Goal: Task Accomplishment & Management: Complete application form

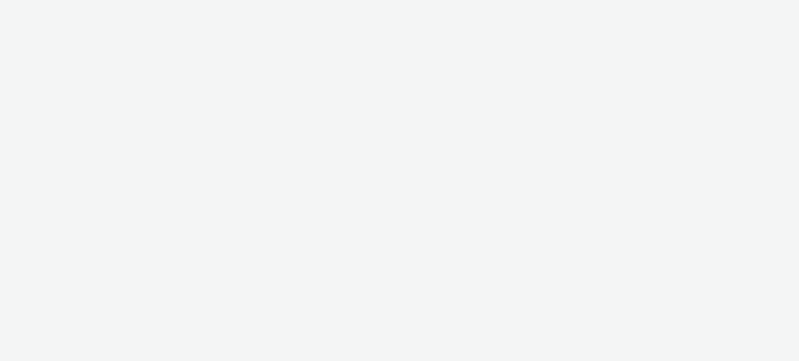
select select "79162ed7-0017-4339-93b0-3399b708648f"
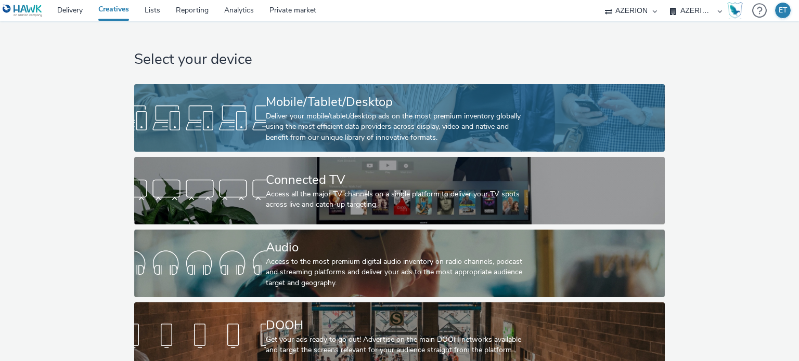
click at [404, 114] on div "Deliver your mobile/tablet/desktop ads on the most premium inventory globally u…" at bounding box center [397, 127] width 263 height 32
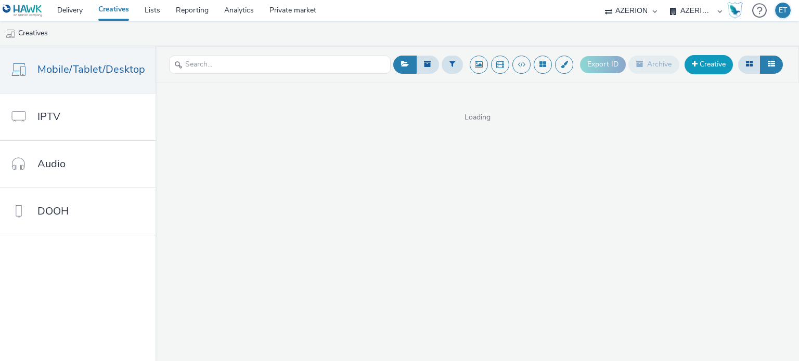
click at [704, 69] on link "Creative" at bounding box center [708, 64] width 48 height 19
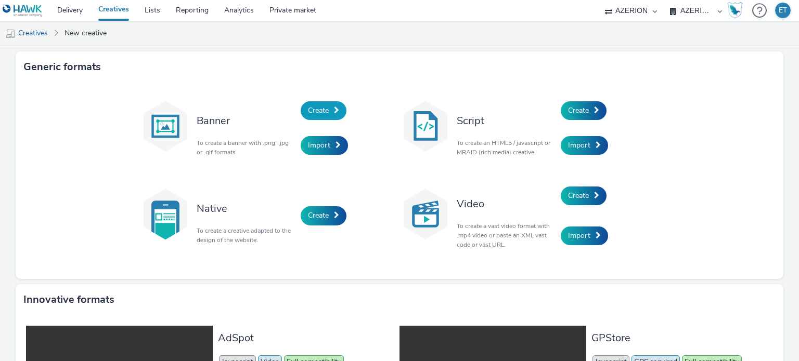
click at [308, 116] on link "Create" at bounding box center [324, 110] width 46 height 19
click at [594, 111] on span at bounding box center [596, 110] width 5 height 7
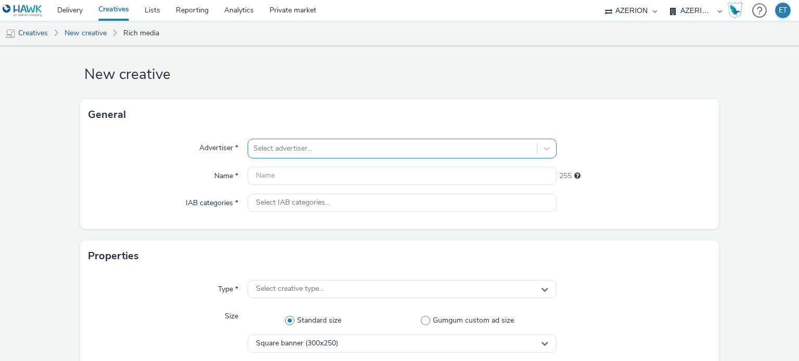
click at [433, 155] on div "Select advertiser..." at bounding box center [392, 148] width 288 height 17
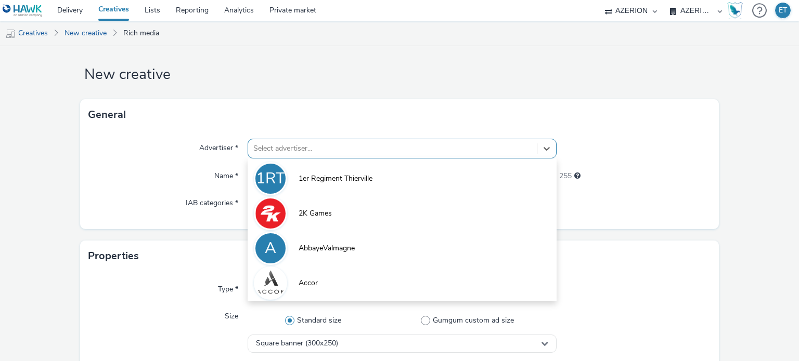
scroll to position [14, 0]
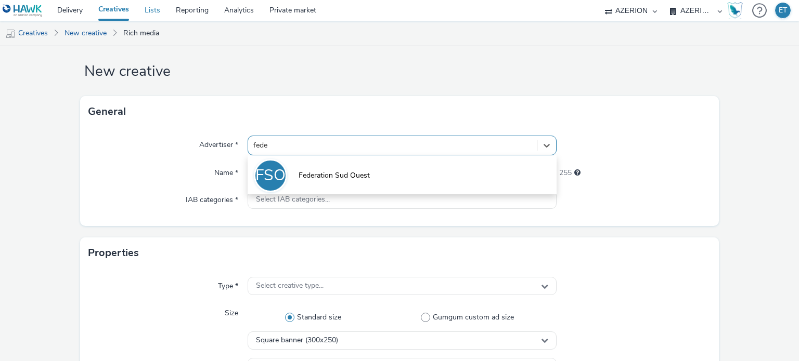
type input "fede"
click at [146, 16] on link "Lists" at bounding box center [152, 10] width 31 height 21
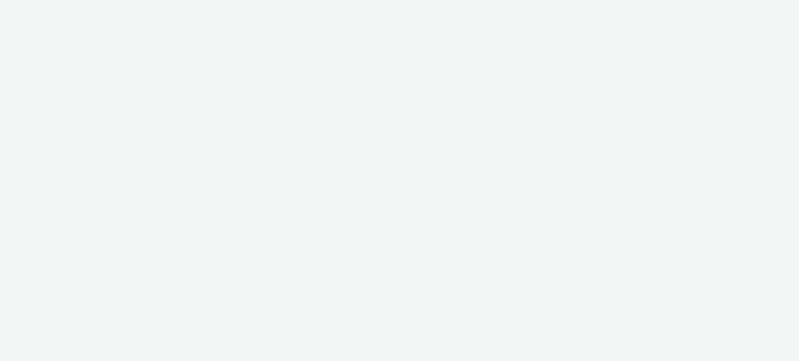
select select "79162ed7-0017-4339-93b0-3399b708648f"
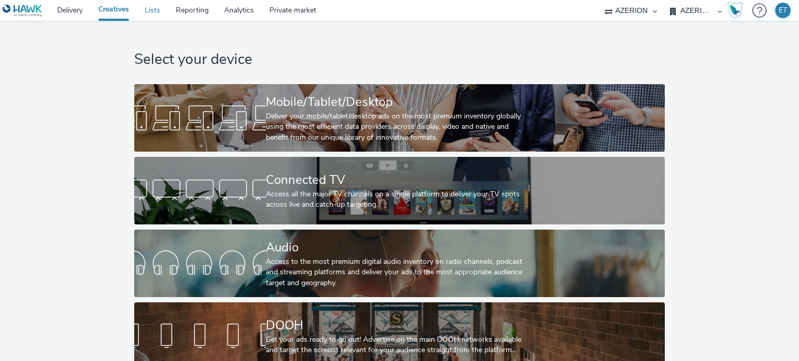
click at [152, 10] on link "Lists" at bounding box center [152, 10] width 31 height 21
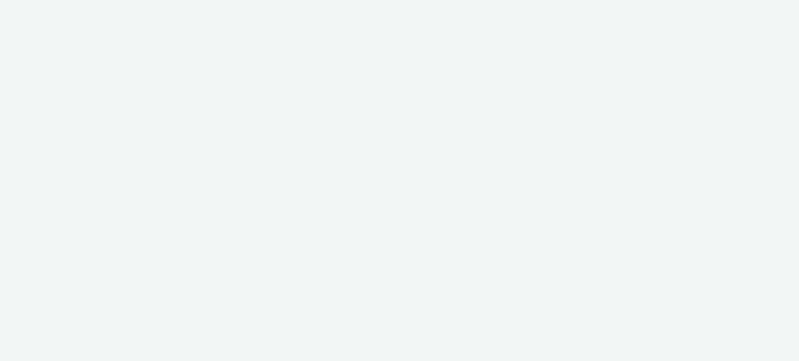
select select "79162ed7-0017-4339-93b0-3399b708648f"
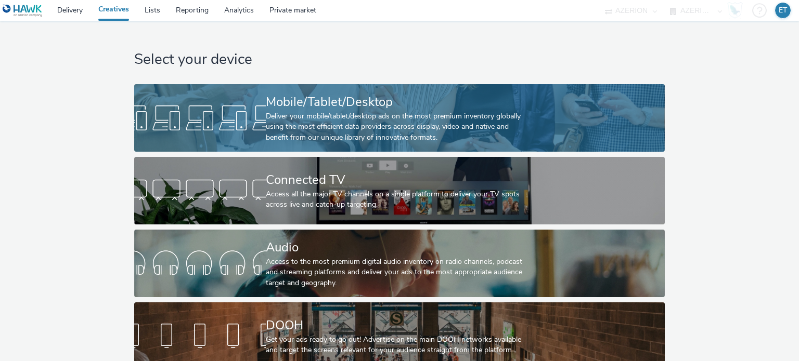
click at [428, 121] on div "Deliver your mobile/tablet/desktop ads on the most premium inventory globally u…" at bounding box center [397, 127] width 263 height 32
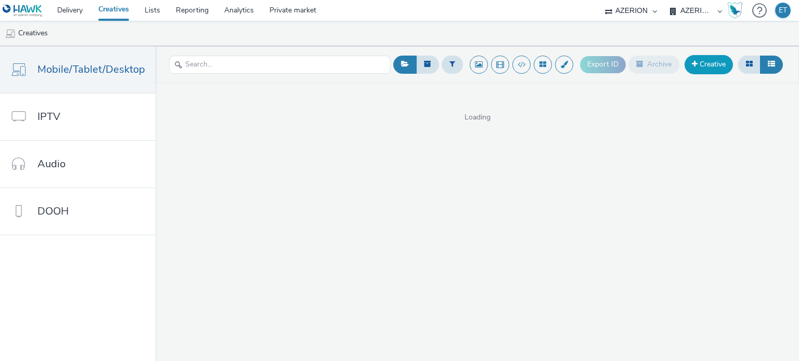
click at [718, 66] on link "Creative" at bounding box center [708, 64] width 48 height 19
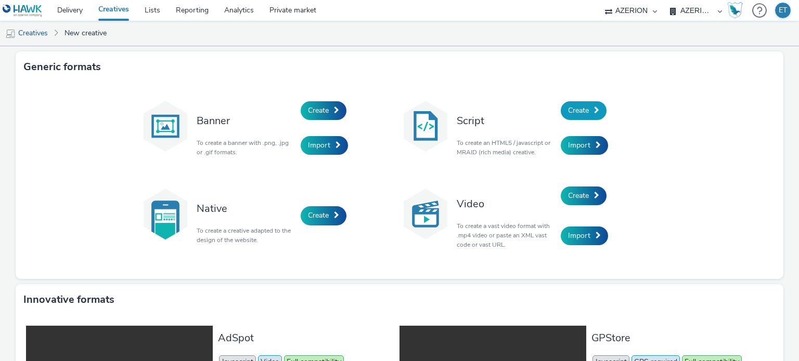
click at [577, 105] on link "Create" at bounding box center [584, 110] width 46 height 19
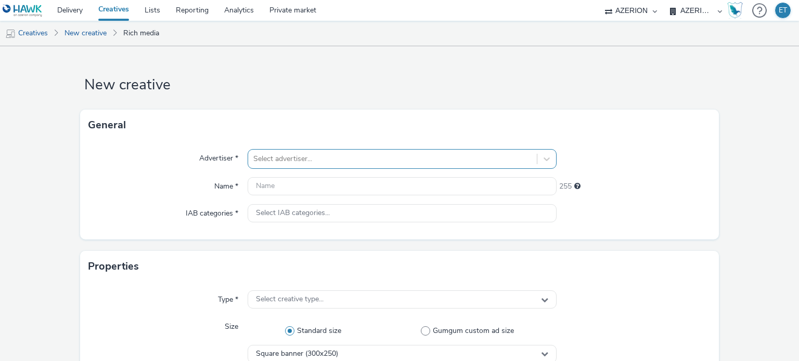
click at [345, 158] on div "Select advertiser..." at bounding box center [402, 159] width 308 height 20
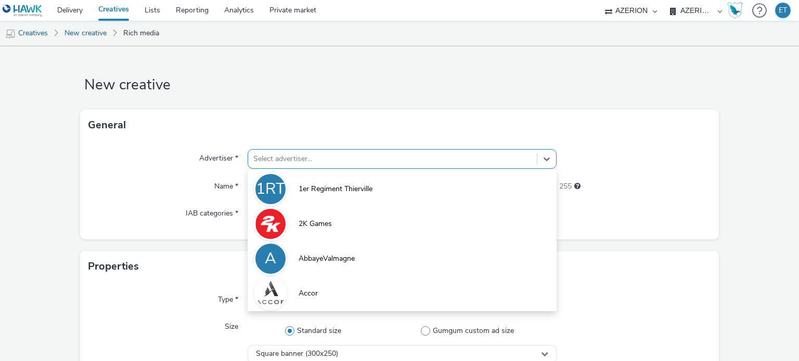
scroll to position [14, 0]
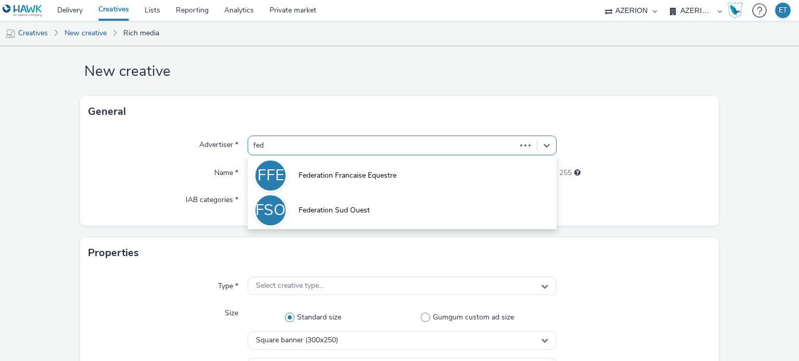
type input "fede"
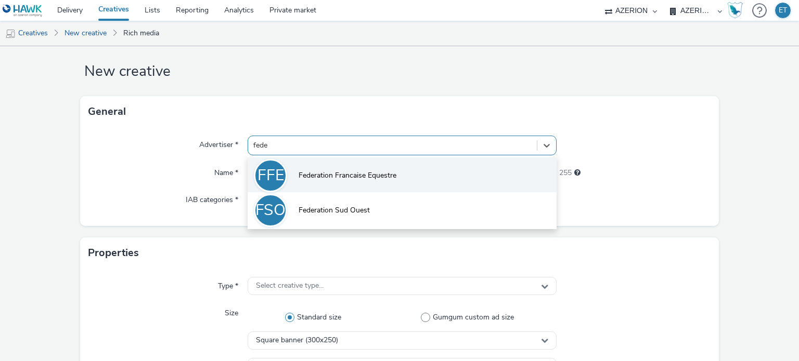
click at [340, 176] on span "Federation Francaise Equestre" at bounding box center [347, 176] width 98 height 10
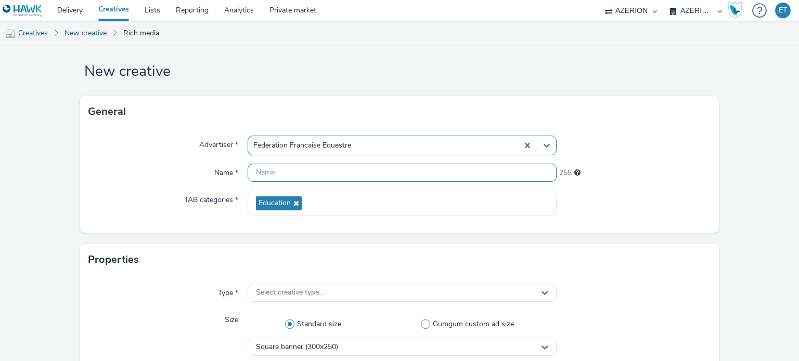
click at [319, 177] on input "text" at bounding box center [402, 173] width 308 height 18
type input "f"
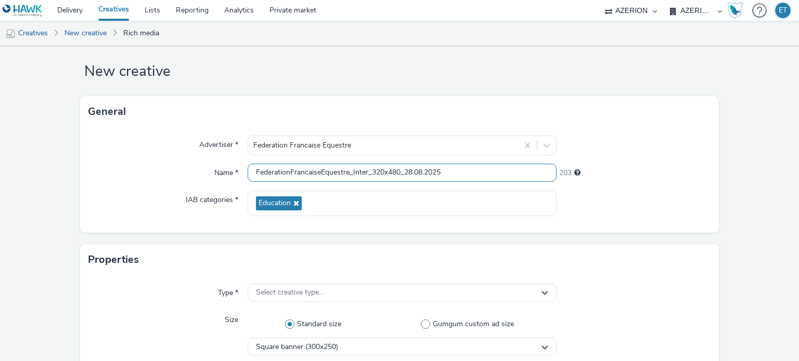
type input "FederationFrancaiseEquestre_Inter_320x480_28.08.2025"
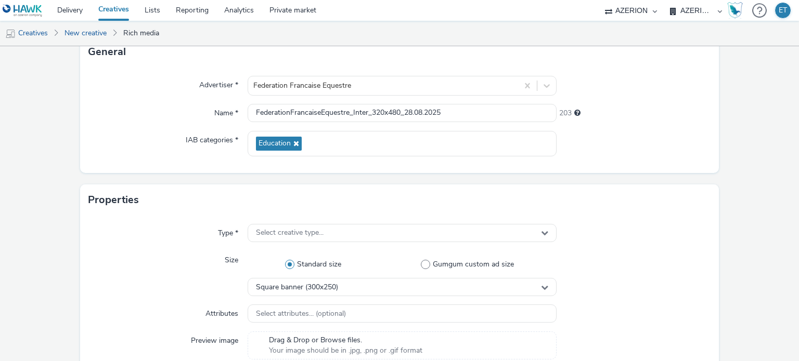
scroll to position [118, 0]
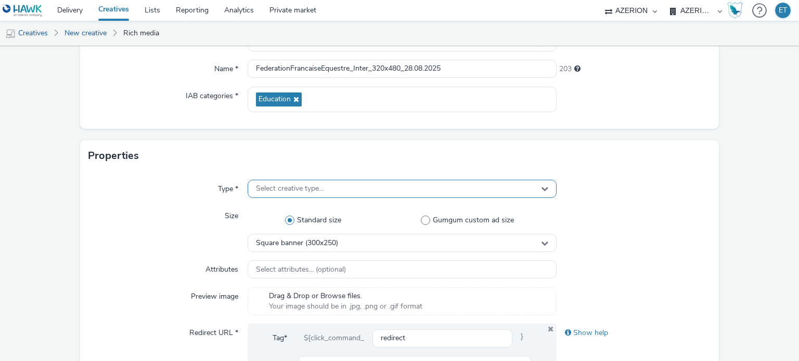
click at [399, 190] on div "Select creative type..." at bounding box center [402, 189] width 308 height 18
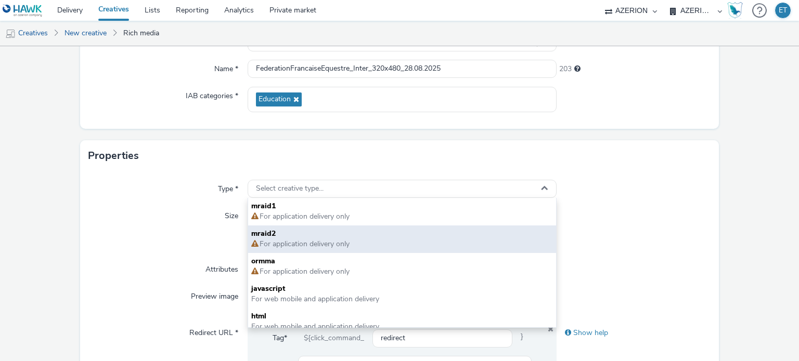
click at [329, 241] on span "For application delivery only" at bounding box center [303, 244] width 91 height 10
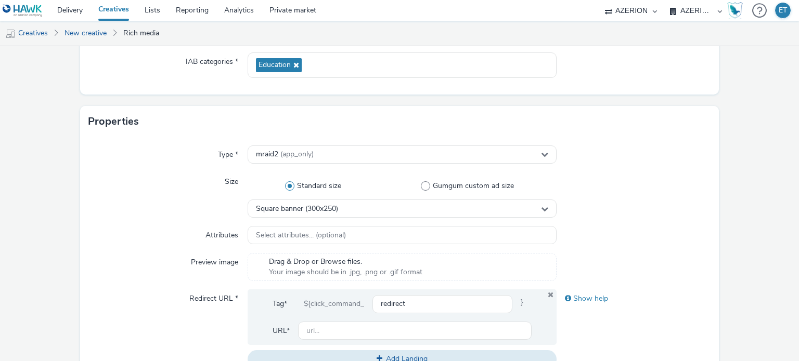
scroll to position [170, 0]
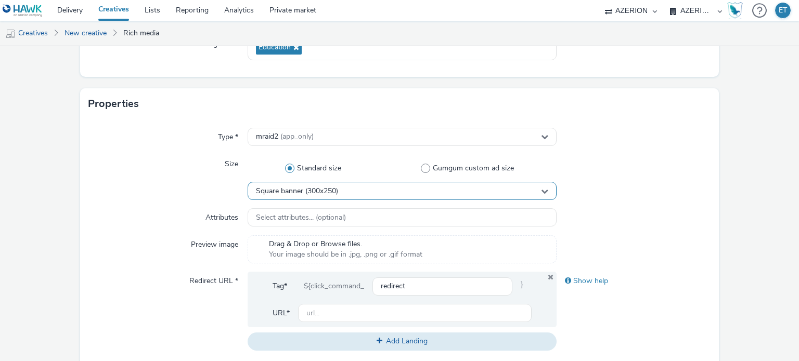
click at [275, 195] on div "Square banner (300x250)" at bounding box center [402, 191] width 308 height 18
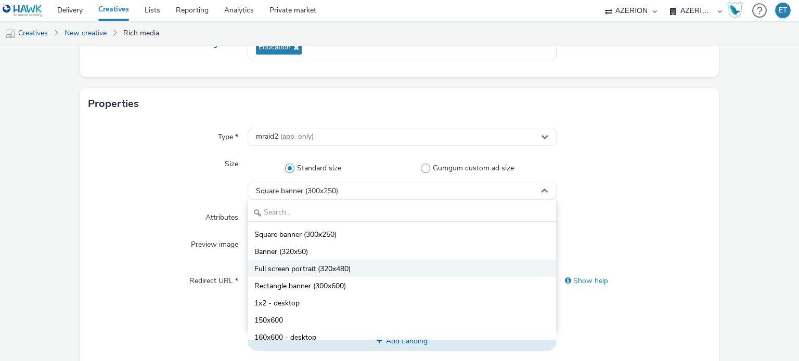
click at [303, 269] on span "Full screen portrait (320x480)" at bounding box center [302, 269] width 96 height 10
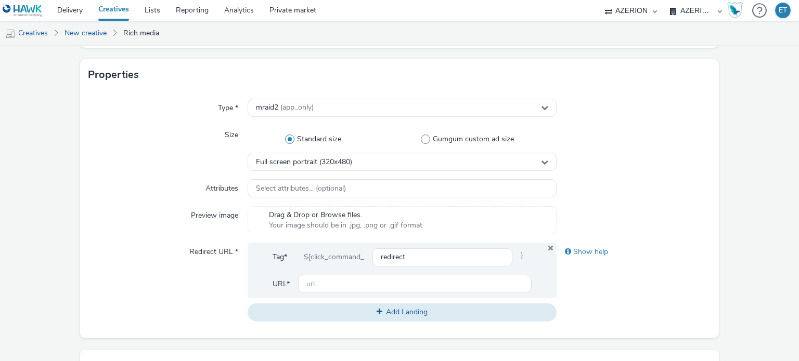
scroll to position [222, 0]
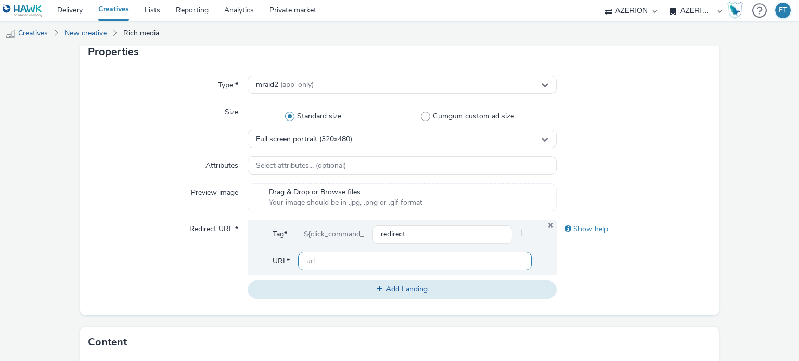
click at [375, 268] on input "text" at bounding box center [414, 261] width 233 height 18
paste input "https://tousacheval.ffe.com/"
type input "https://tousacheval.ffe.com/"
click at [120, 234] on div "Redirect URL *" at bounding box center [168, 259] width 160 height 79
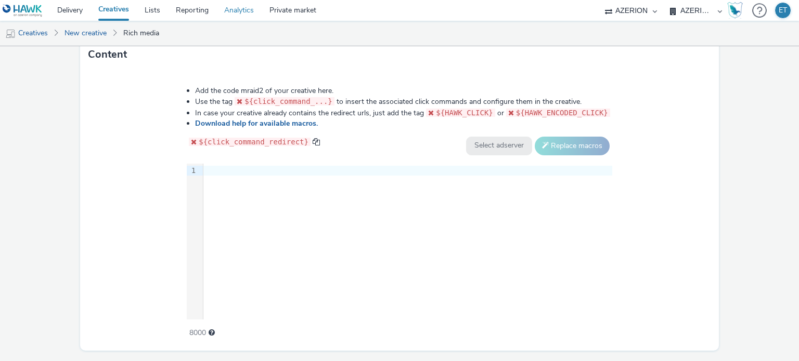
scroll to position [534, 0]
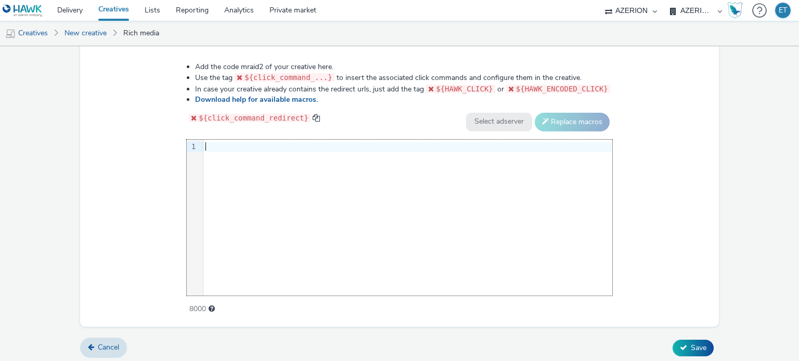
click at [268, 144] on div at bounding box center [407, 147] width 409 height 10
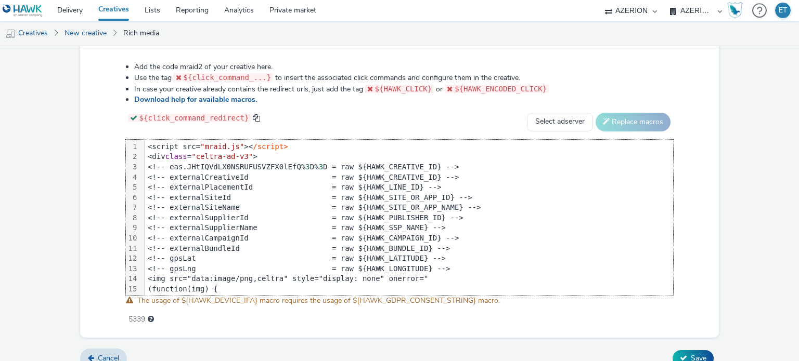
scroll to position [181, 0]
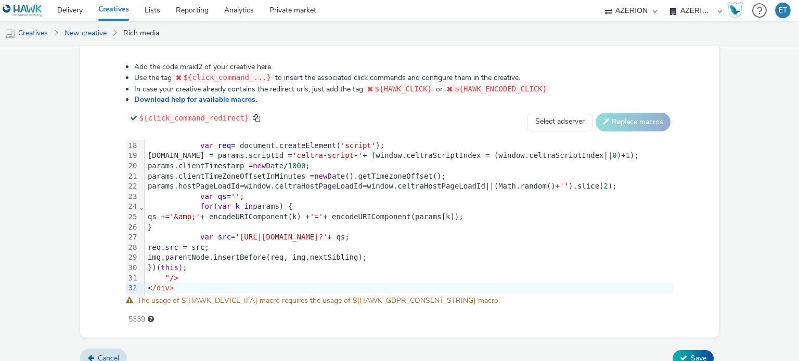
click at [314, 334] on div "Add the code mraid2 of your creative here. Use the tag ${click_command_...} to …" at bounding box center [399, 192] width 639 height 292
click at [680, 355] on icon at bounding box center [683, 358] width 7 height 7
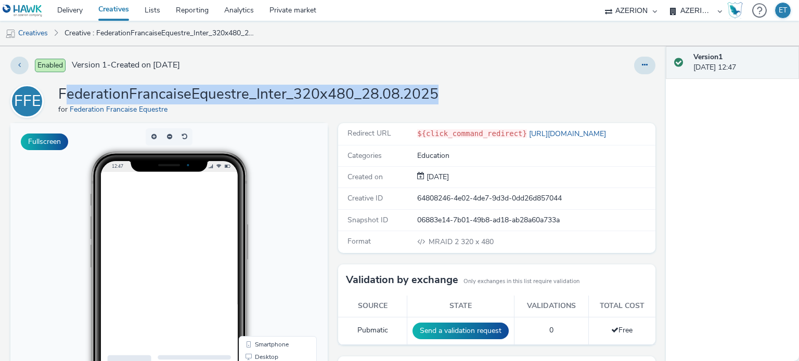
drag, startPoint x: 71, startPoint y: 95, endPoint x: 444, endPoint y: 93, distance: 372.3
click at [444, 93] on div "FFE FederationFrancaiseEquestre_Inter_320x480_28.08.2025 for Federation Francai…" at bounding box center [332, 101] width 645 height 33
drag, startPoint x: 94, startPoint y: 91, endPoint x: 506, endPoint y: 99, distance: 412.4
click at [506, 99] on div "FFE FederationFrancaiseEquestre_Inter_320x480_28.08.2025 for Federation Francai…" at bounding box center [332, 101] width 645 height 33
copy h1 "FederationFrancaiseEquestre_Inter_320x480_28.08.2025"
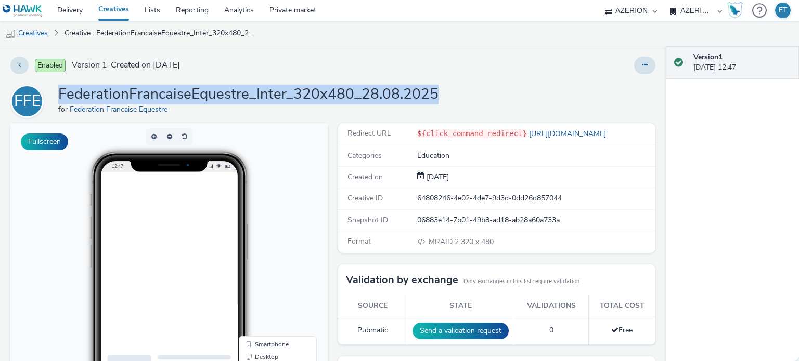
click at [41, 31] on link "Creatives" at bounding box center [26, 33] width 53 height 25
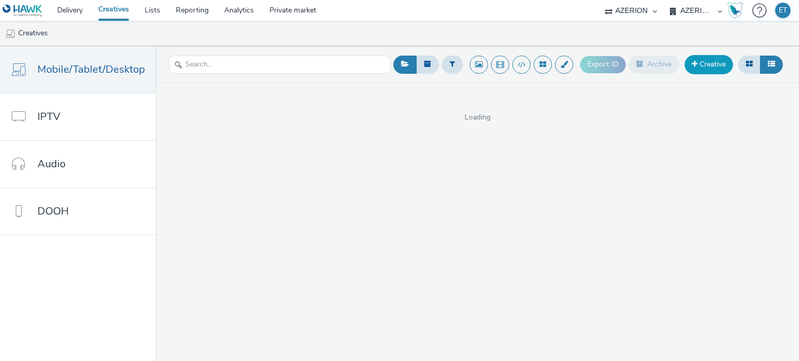
click at [722, 60] on link "Creative" at bounding box center [708, 64] width 48 height 19
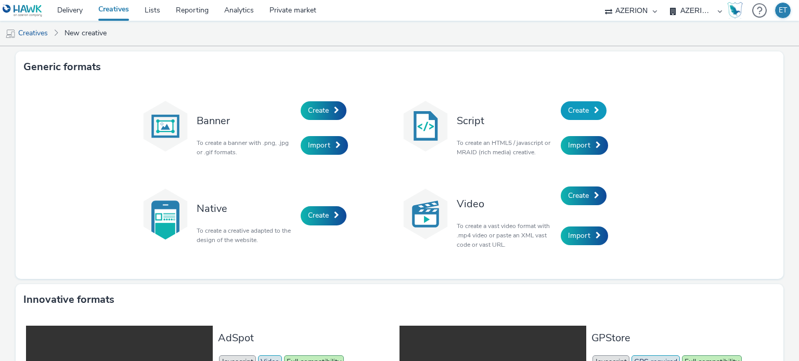
click at [587, 110] on link "Create" at bounding box center [584, 110] width 46 height 19
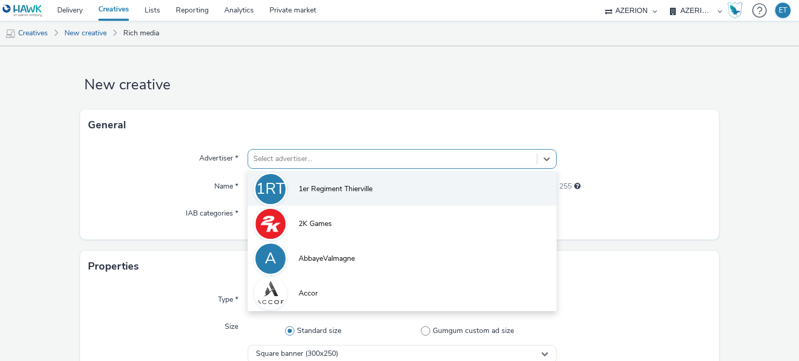
click at [319, 160] on div "option 1er Regiment Thierville focused, 1 of 10. 10 results available. Use Up a…" at bounding box center [402, 159] width 308 height 20
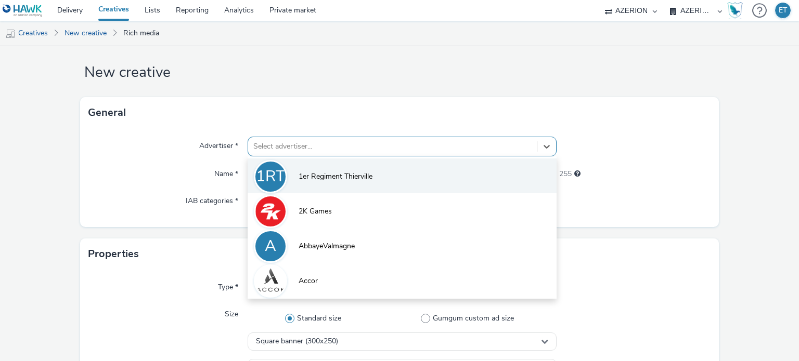
scroll to position [14, 0]
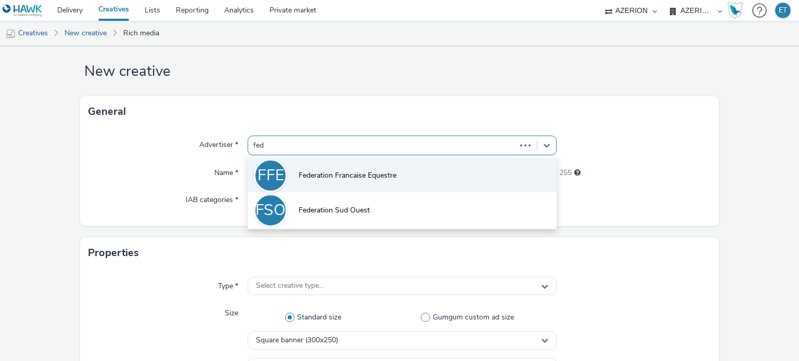
type input "fede"
click at [315, 174] on span "Federation Francaise Equestre" at bounding box center [347, 176] width 98 height 10
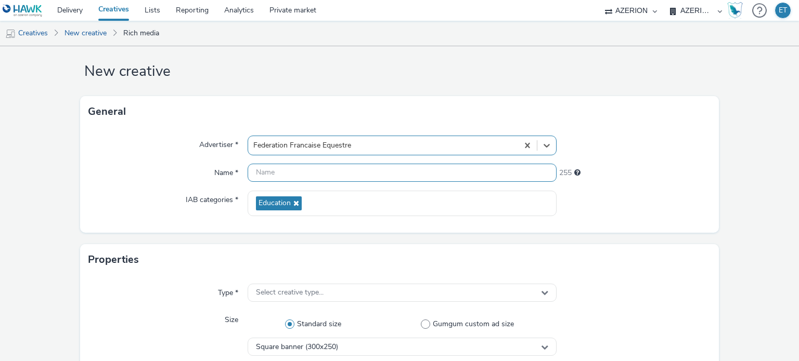
click at [310, 172] on input "text" at bounding box center [402, 173] width 308 height 18
paste input "FederationFrancaiseEquestre_Inter_320x480_28.08.2025"
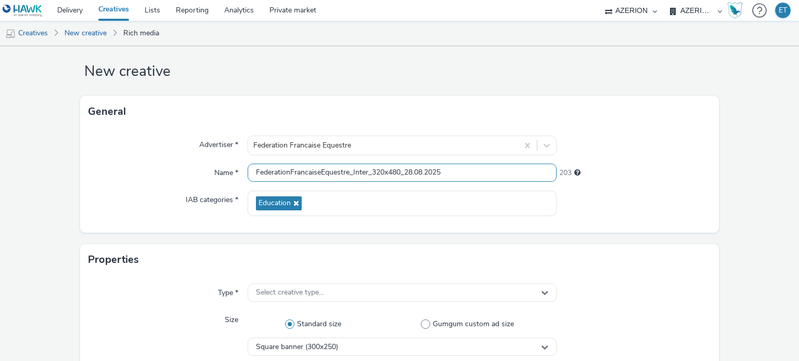
click at [356, 172] on input "FederationFrancaiseEquestre_Inter_320x480_28.08.2025" at bounding box center [402, 173] width 308 height 18
click at [364, 170] on input "FederationFrancaiseEquestre_Inter_320x480_28.08.2025" at bounding box center [402, 173] width 308 height 18
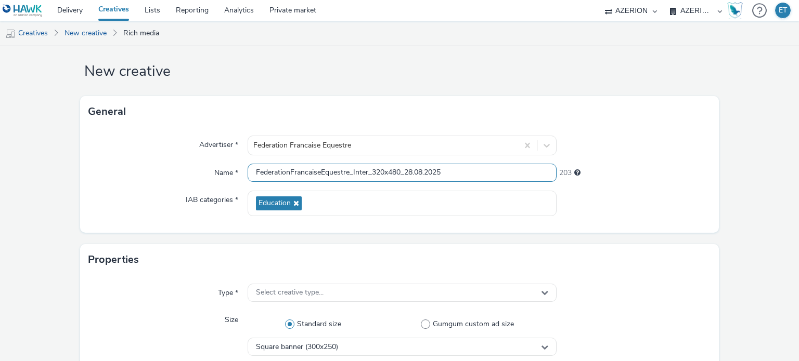
drag, startPoint x: 365, startPoint y: 170, endPoint x: 351, endPoint y: 173, distance: 14.3
click at [351, 173] on input "FederationFrancaiseEquestre_Inter_320x480_28.08.2025" at bounding box center [402, 173] width 308 height 18
click at [386, 167] on input "FederationFrancaiseEquestre_Banner_320x480_28.08.2025" at bounding box center [402, 173] width 308 height 18
drag, startPoint x: 405, startPoint y: 167, endPoint x: 395, endPoint y: 174, distance: 12.3
click at [395, 174] on input "FederationFrancaiseEquestre_Banner_300x480_28.08.2025" at bounding box center [402, 173] width 308 height 18
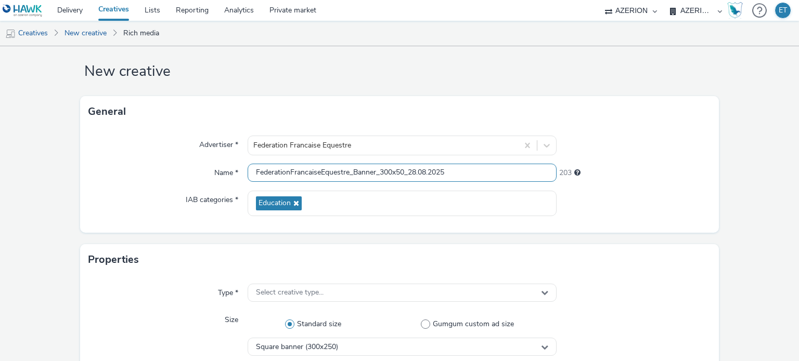
click at [479, 169] on input "FederationFrancaiseEquestre_Banner_300x50_28.08.2025" at bounding box center [402, 173] width 308 height 18
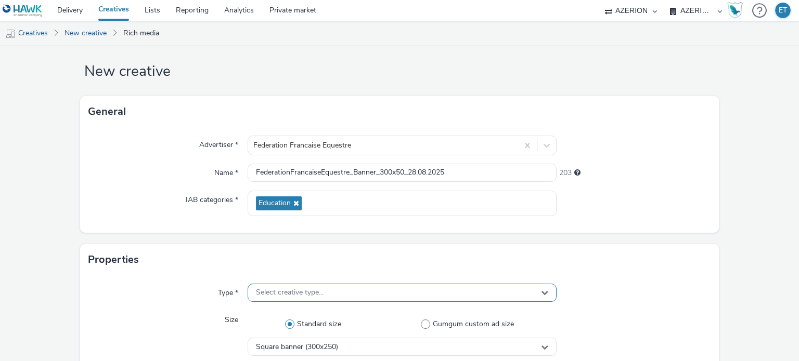
click at [251, 293] on div "Select creative type..." at bounding box center [402, 293] width 308 height 18
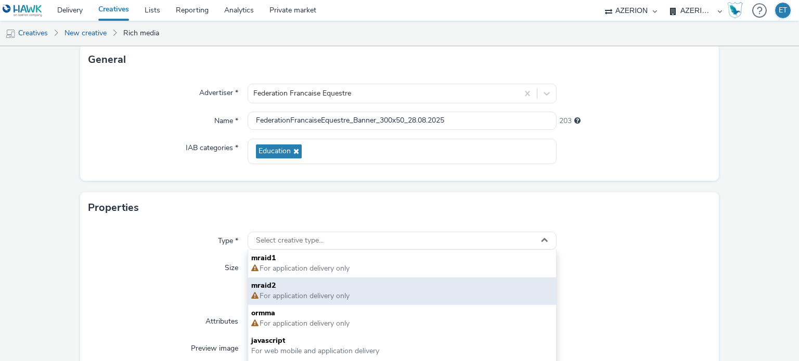
click at [268, 287] on span "mraid2" at bounding box center [401, 286] width 301 height 10
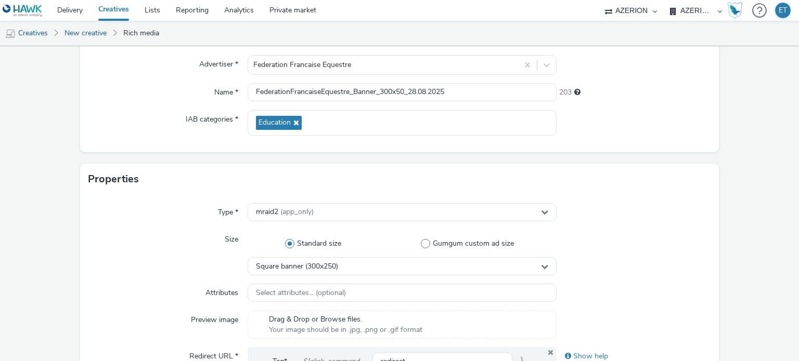
scroll to position [118, 0]
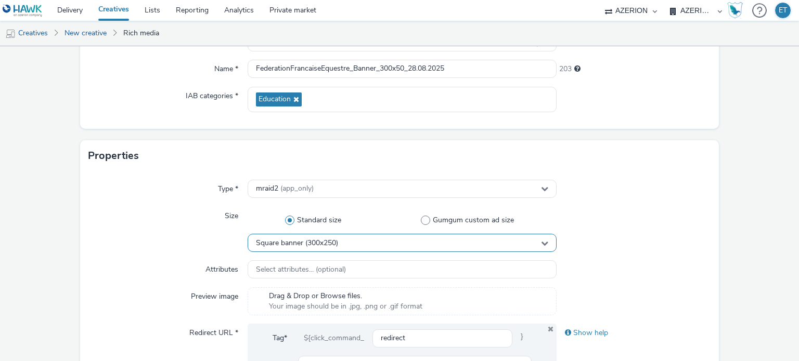
click at [264, 243] on span "Square banner (300x250)" at bounding box center [297, 243] width 82 height 9
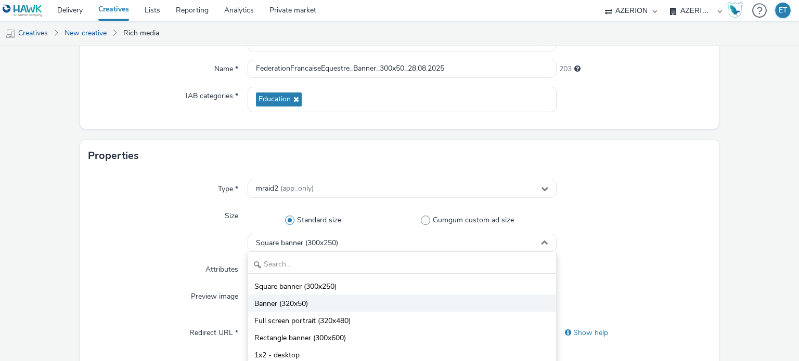
click at [306, 306] on span "Banner (320x50)" at bounding box center [281, 304] width 54 height 10
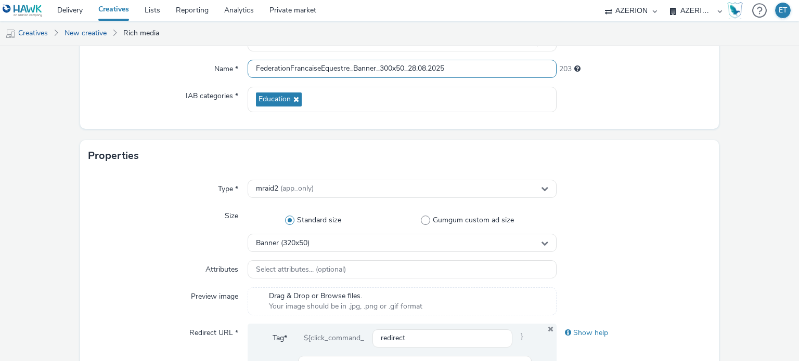
click at [386, 66] on input "FederationFrancaiseEquestre_Banner_300x50_28.08.2025" at bounding box center [402, 69] width 308 height 18
type input "FederationFrancaiseEquestre_Banner_320x50_28.08.2025"
click at [57, 148] on form "New creative General Advertiser * Federation Francaise Equestre Name * Federati…" at bounding box center [399, 355] width 799 height 853
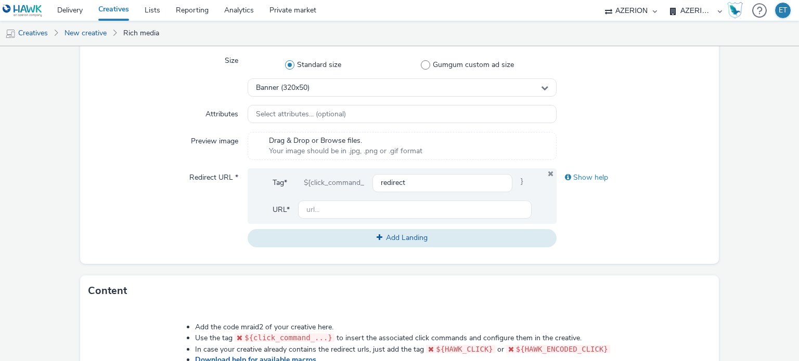
scroll to position [274, 0]
click at [351, 208] on input "text" at bounding box center [414, 209] width 233 height 18
paste input "https://tousacheval.ffe.com/"
type input "https://tousacheval.ffe.com/"
click at [52, 214] on form "New creative General Advertiser * Federation Francaise Equestre Name * Federati…" at bounding box center [399, 199] width 799 height 853
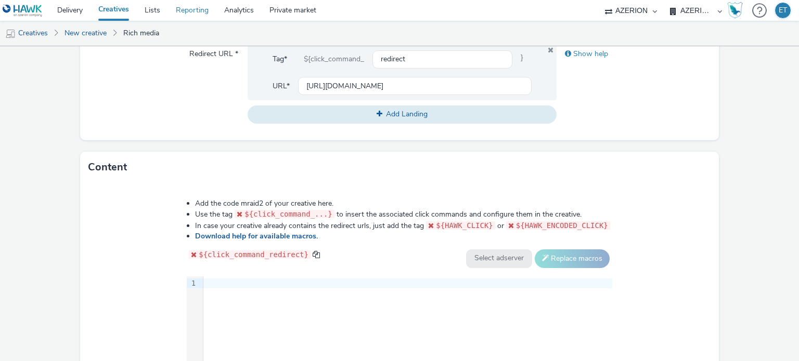
scroll to position [430, 0]
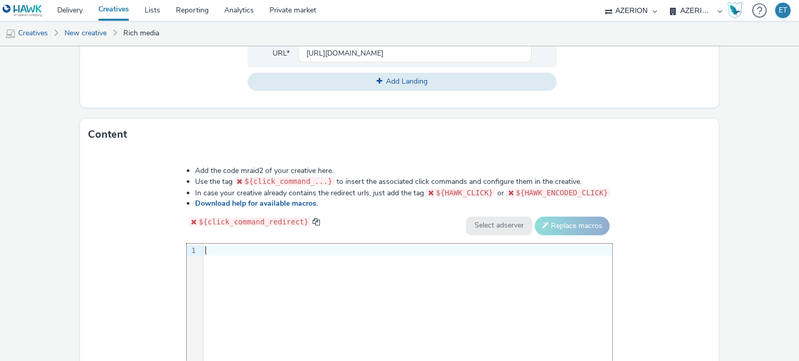
click at [374, 248] on div at bounding box center [407, 251] width 409 height 10
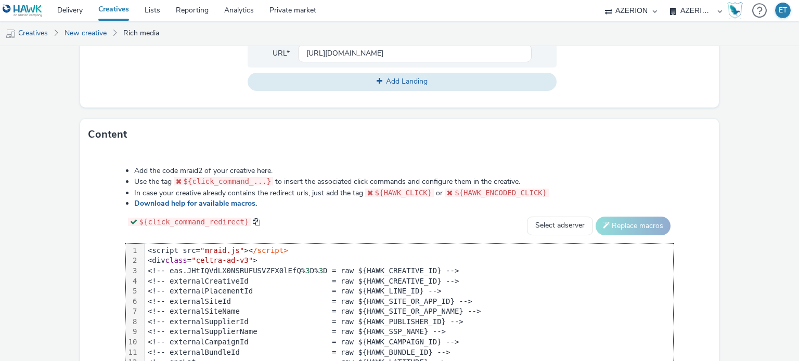
scroll to position [458, 0]
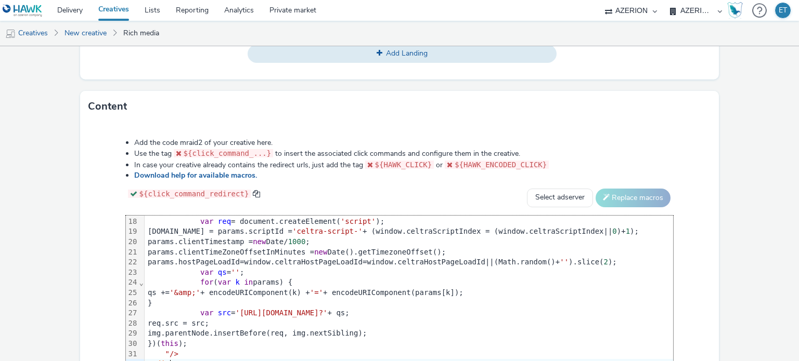
click at [707, 235] on div "Add the code mraid2 of your creative here. Use the tag ${click_command_...} to …" at bounding box center [399, 268] width 639 height 292
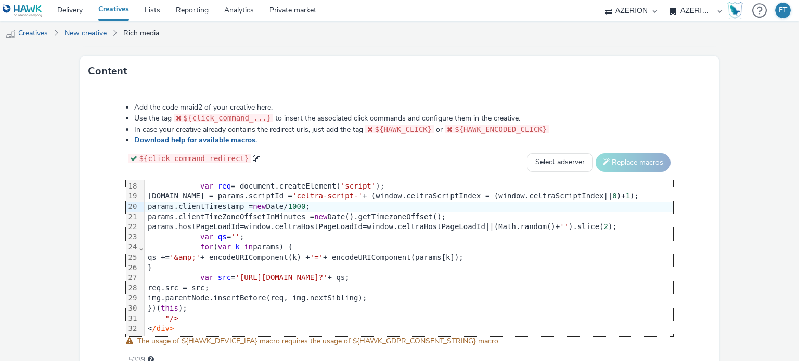
scroll to position [547, 0]
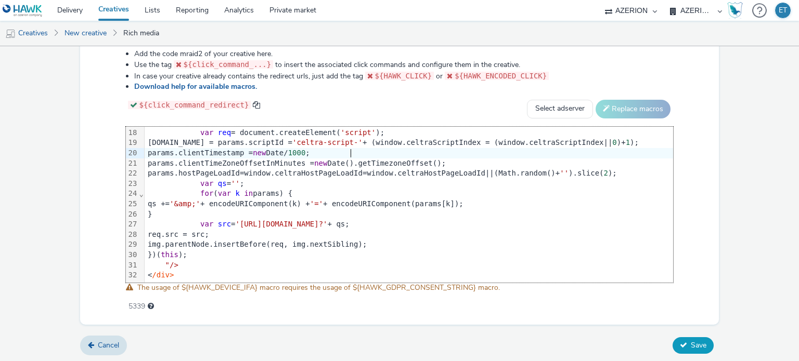
click at [682, 341] on button "Save" at bounding box center [692, 345] width 41 height 17
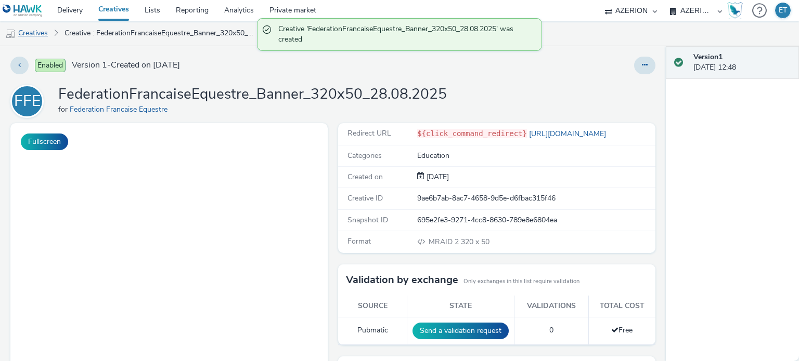
click at [42, 35] on link "Creatives" at bounding box center [26, 33] width 53 height 25
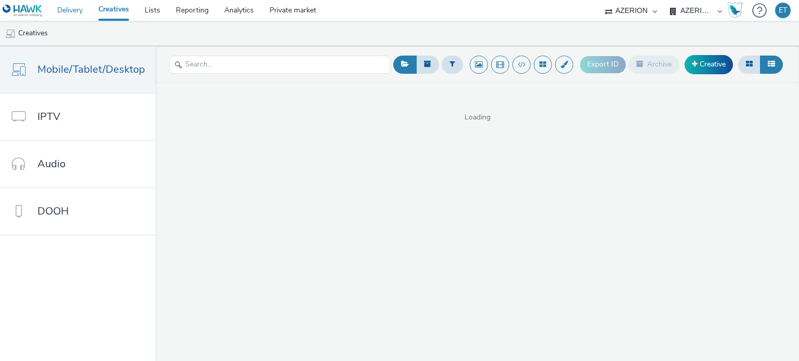
click at [73, 8] on link "Delivery" at bounding box center [69, 10] width 41 height 21
